Goal: Information Seeking & Learning: Learn about a topic

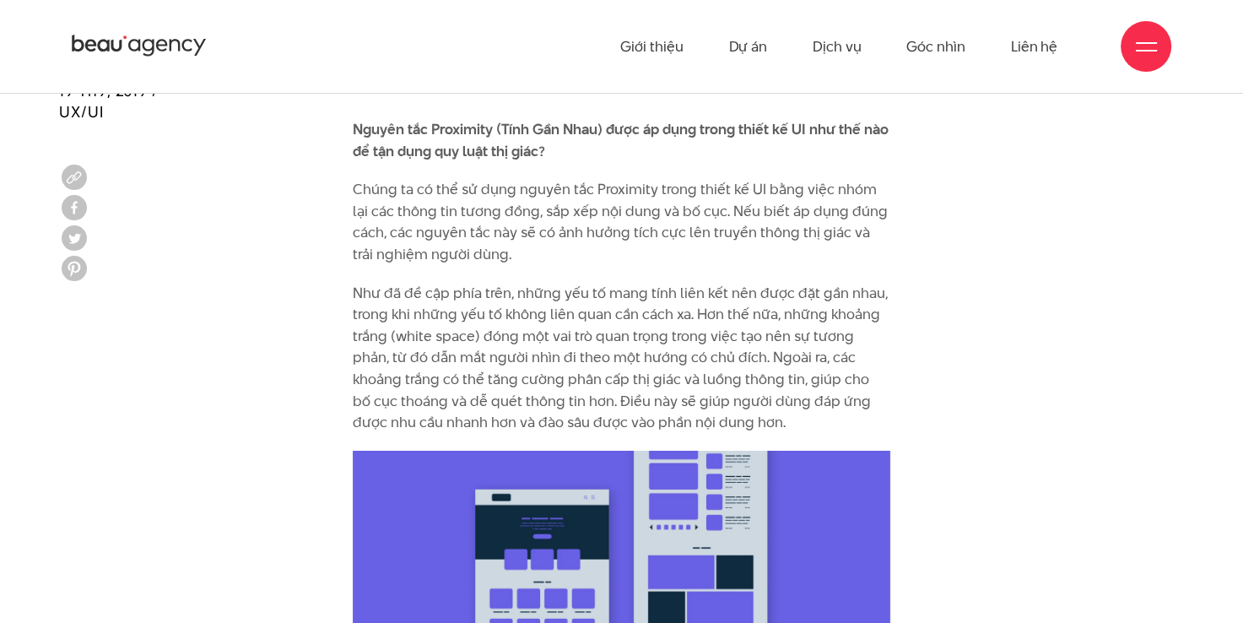
scroll to position [5401, 0]
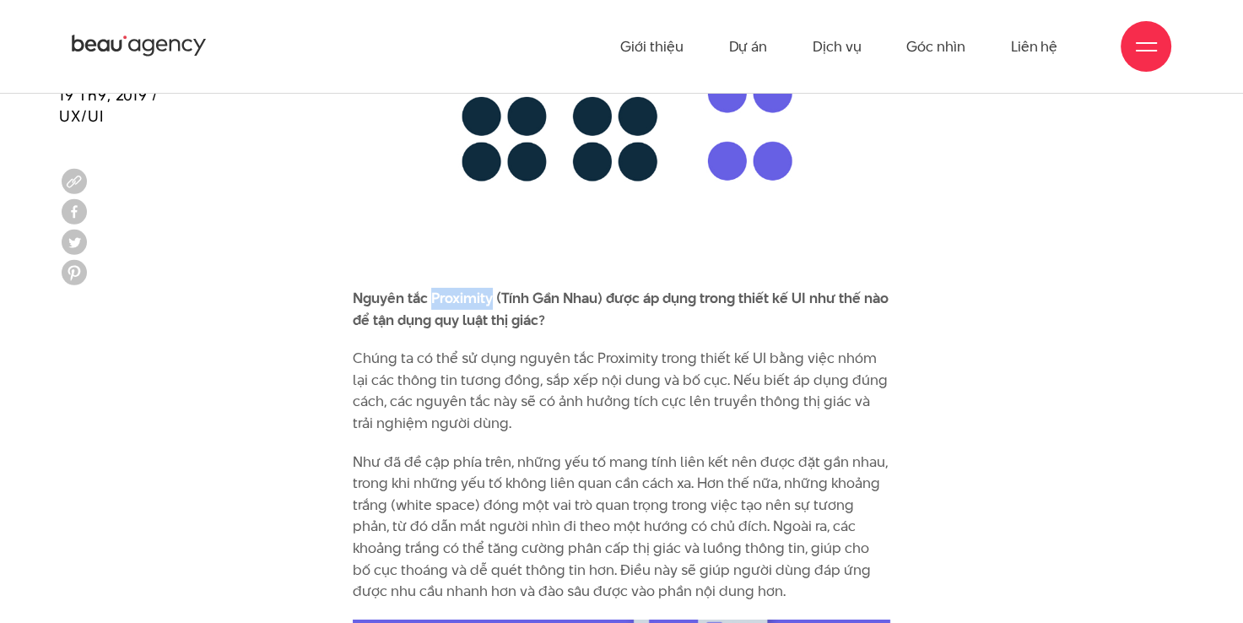
drag, startPoint x: 432, startPoint y: 251, endPoint x: 493, endPoint y: 254, distance: 60.8
click at [493, 288] on b "Nguyên tắc Proximity (Tính Gần Nhau) được áp dụng trong thiết kế UI như thế nào…" at bounding box center [621, 309] width 536 height 42
copy b "Proximity"
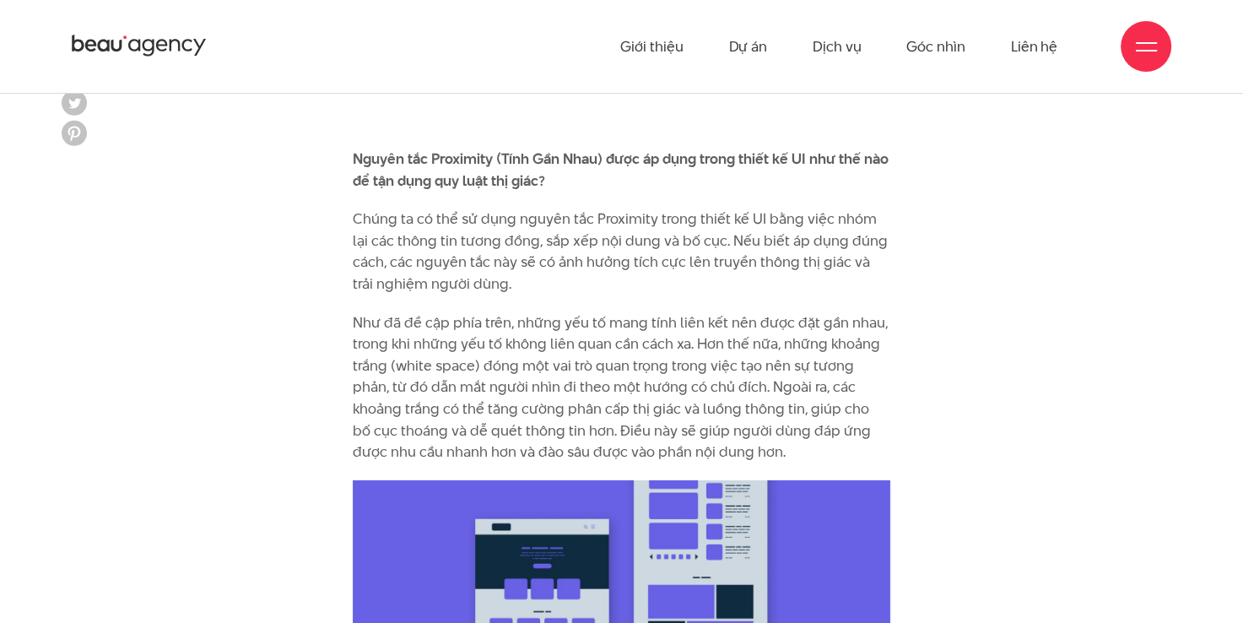
scroll to position [5570, 0]
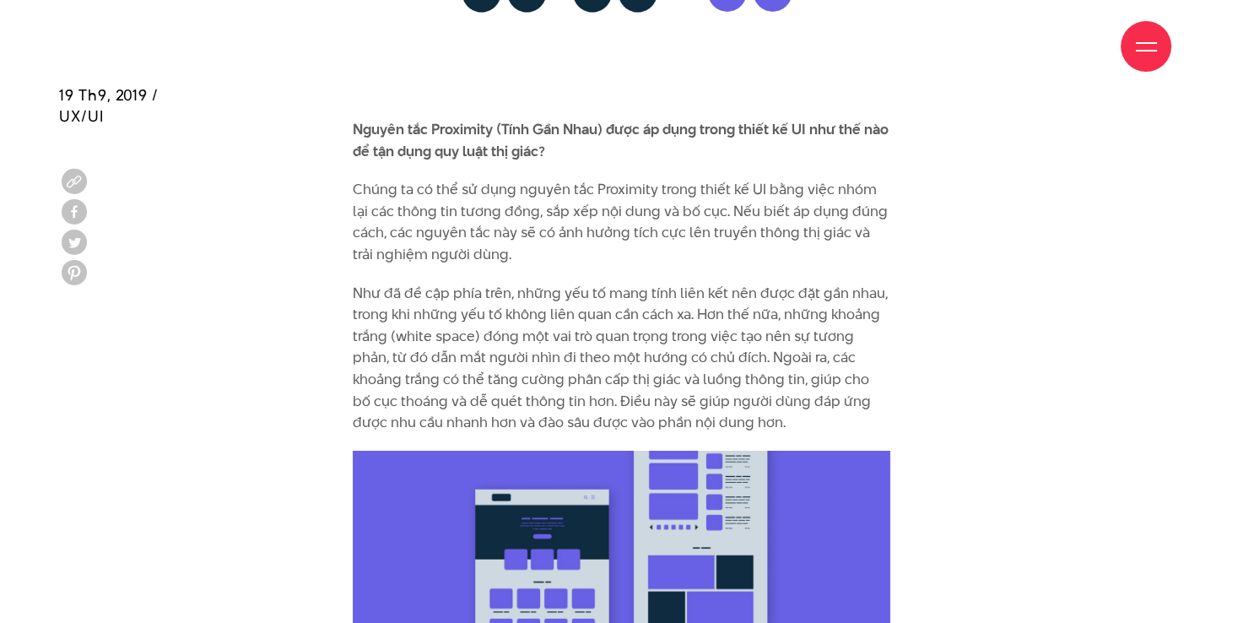
drag, startPoint x: 353, startPoint y: 140, endPoint x: 492, endPoint y: 208, distance: 154.8
click at [492, 208] on p "Chúng ta có thể sử dụng nguyên tắc Proximity trong thiết kế UI bằng việc nhóm l…" at bounding box center [622, 222] width 538 height 86
copy p "Chúng ta có thể sử dụng nguyên tắc Proximity trong thiết kế UI bằng việc nhóm l…"
